Goal: Navigation & Orientation: Find specific page/section

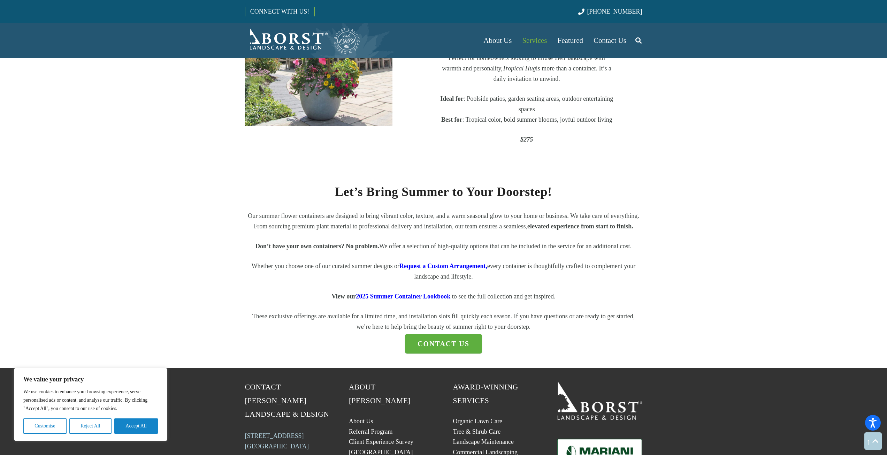
scroll to position [836, 0]
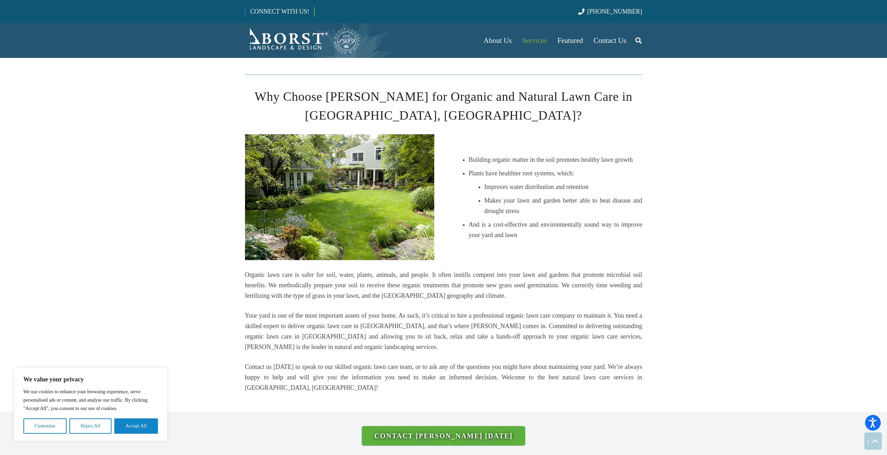
scroll to position [930, 0]
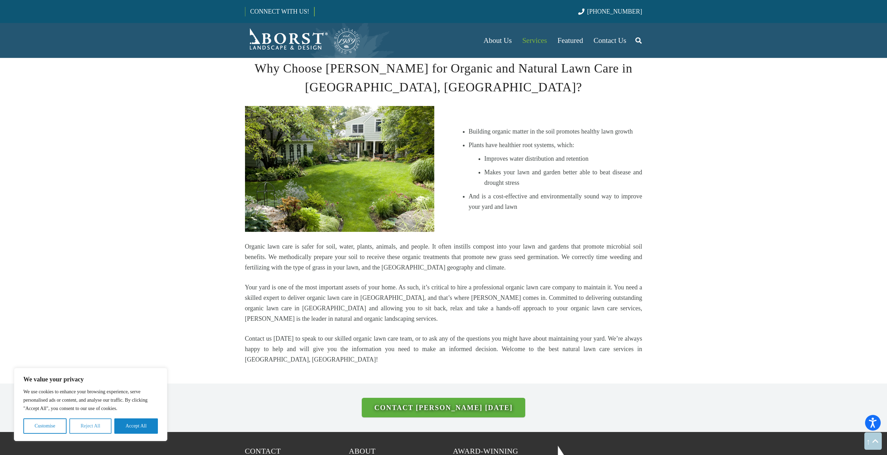
click at [104, 428] on button "Reject All" at bounding box center [90, 425] width 42 height 15
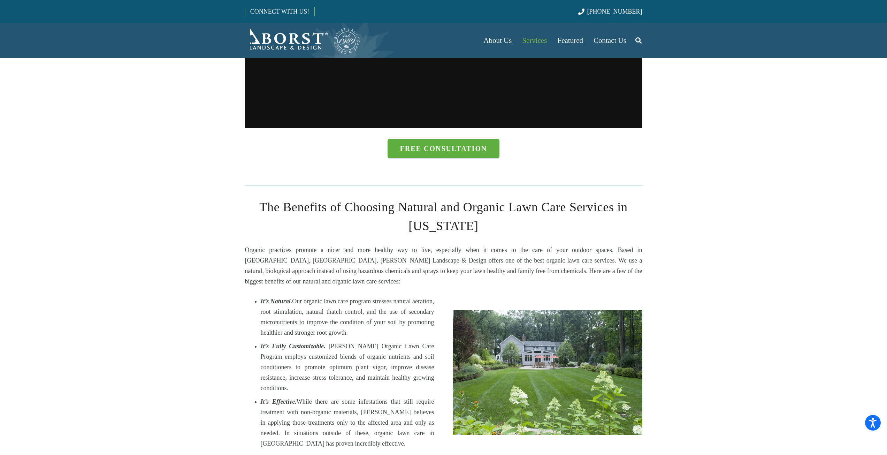
scroll to position [186, 0]
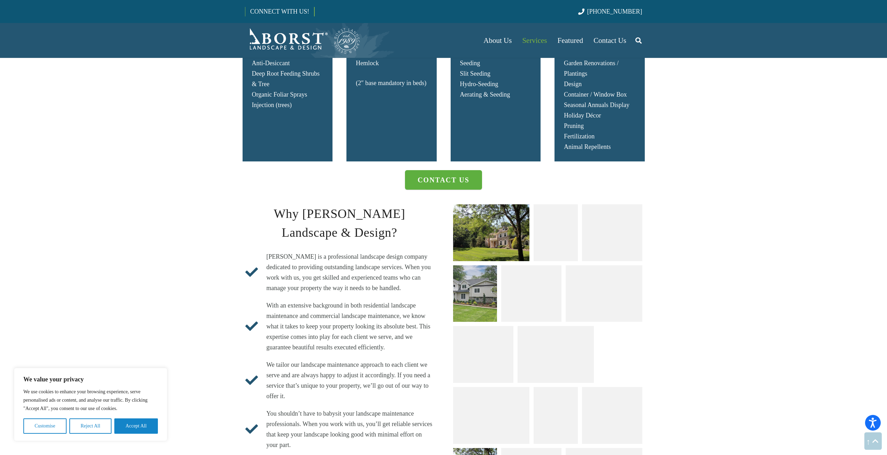
scroll to position [1357, 0]
